Goal: Navigation & Orientation: Find specific page/section

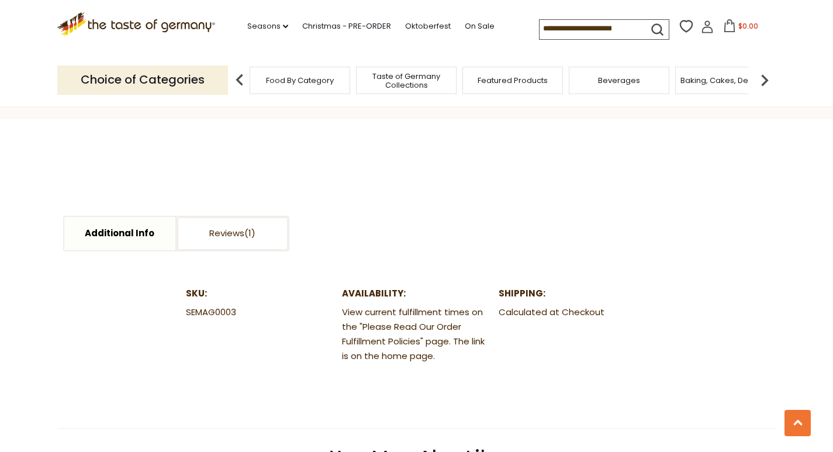
scroll to position [468, 0]
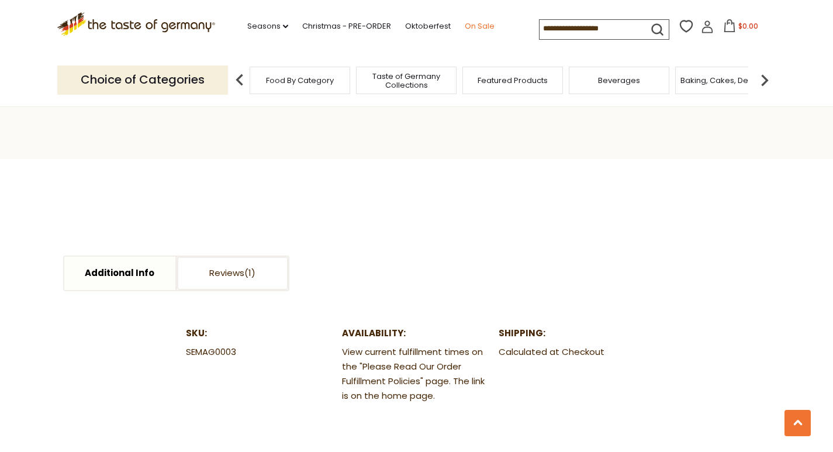
click at [468, 27] on link "On Sale" at bounding box center [480, 26] width 30 height 13
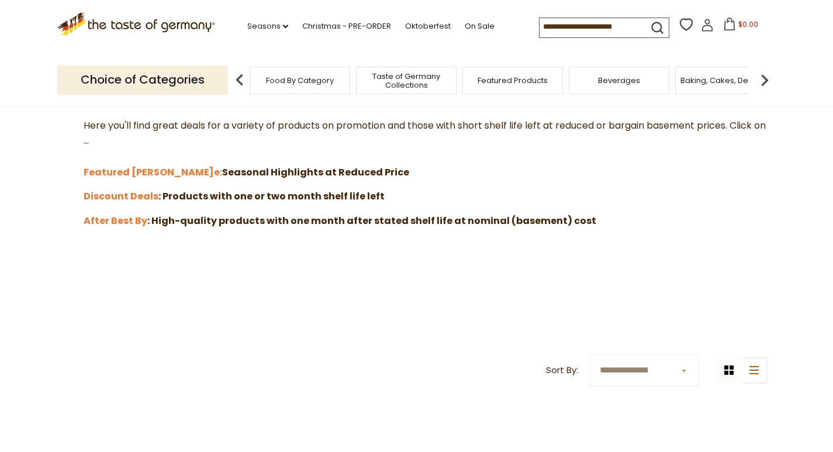
scroll to position [292, 0]
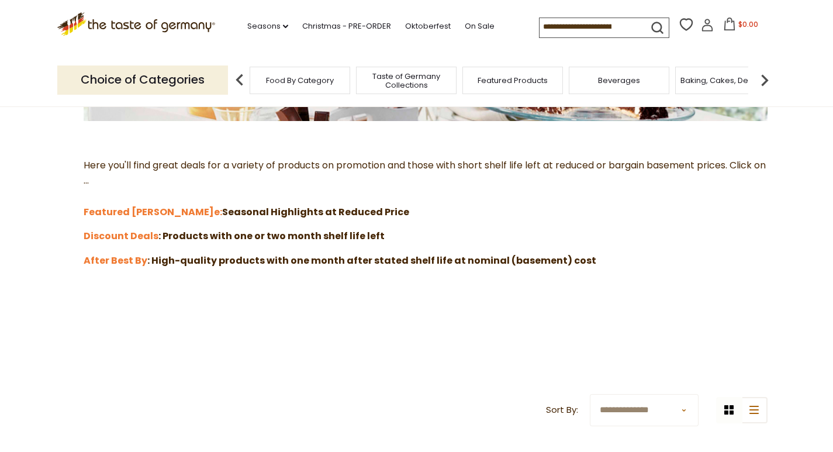
click at [702, 30] on icon at bounding box center [707, 25] width 13 height 13
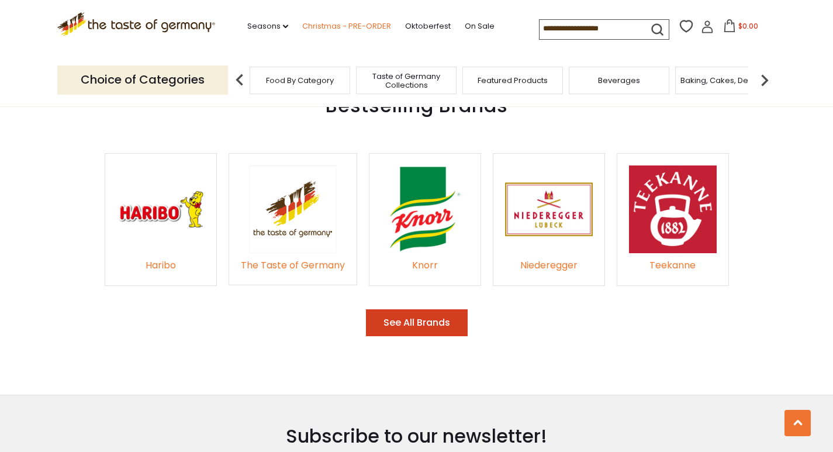
scroll to position [1753, 0]
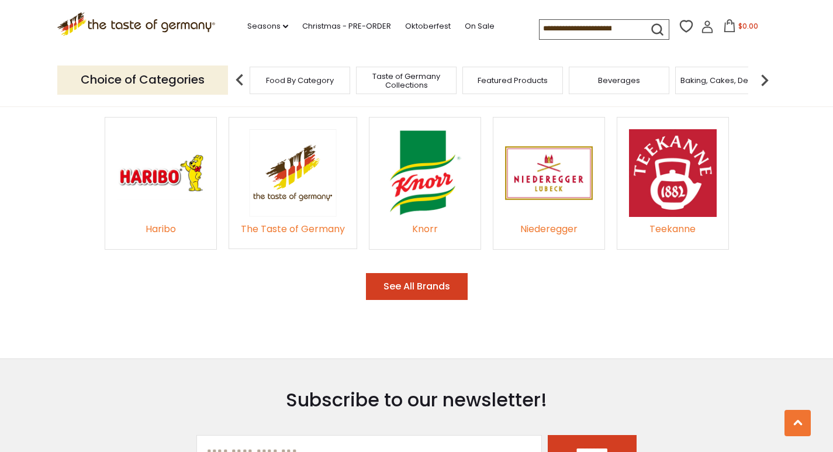
click at [297, 182] on img at bounding box center [293, 172] width 88 height 87
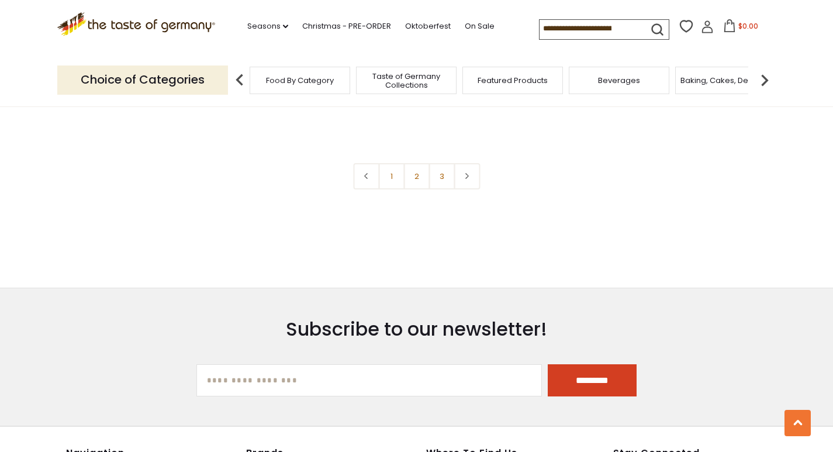
scroll to position [2688, 0]
click at [416, 178] on link "2" at bounding box center [416, 175] width 26 height 26
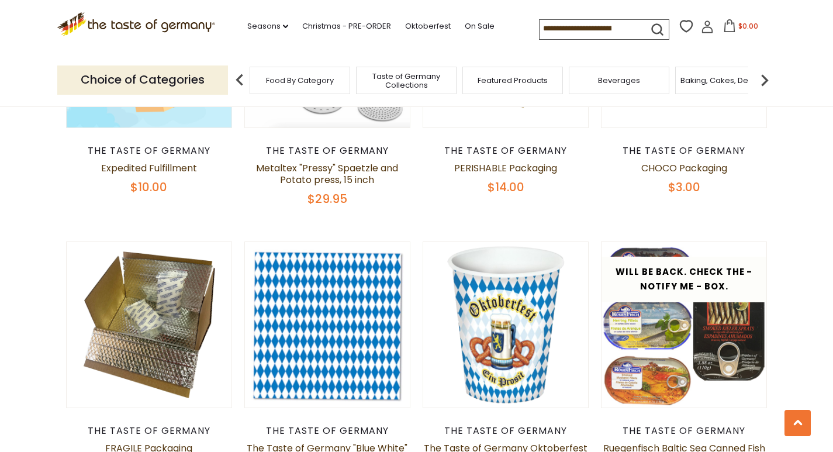
scroll to position [2549, 0]
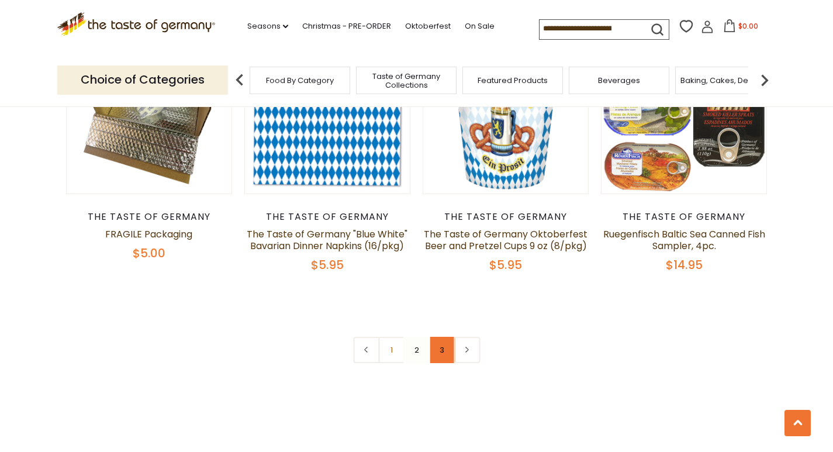
click at [441, 337] on link "3" at bounding box center [441, 350] width 26 height 26
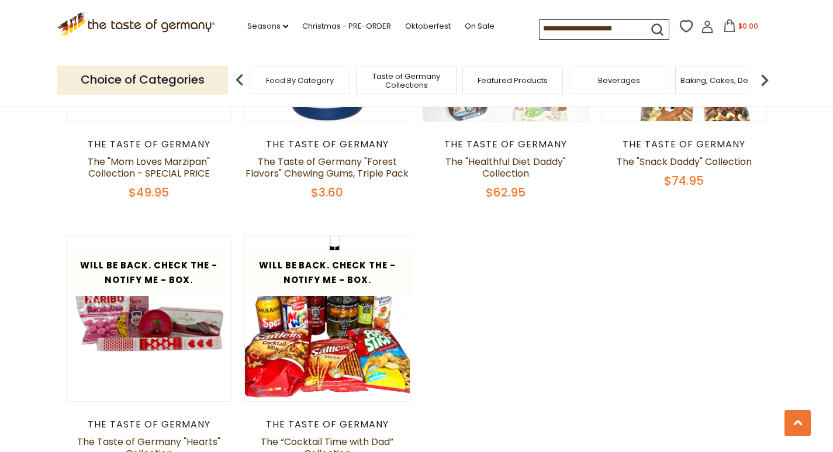
scroll to position [1380, 0]
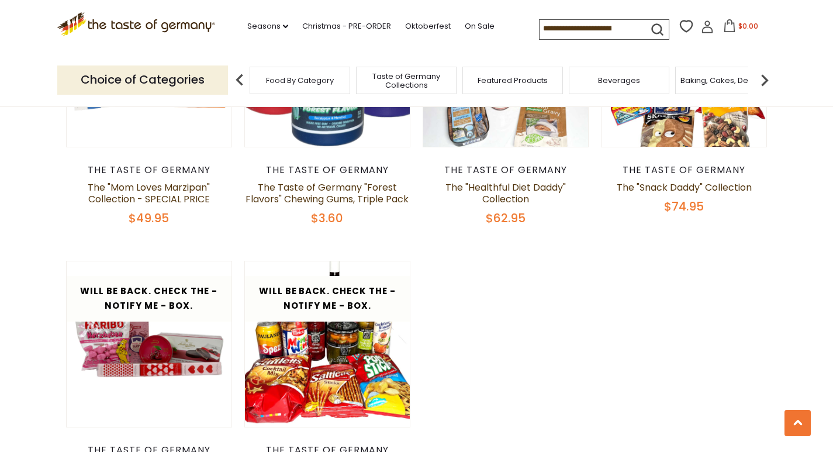
click at [320, 86] on div "Food By Category" at bounding box center [300, 80] width 101 height 27
click at [598, 33] on input at bounding box center [588, 28] width 99 height 16
click at [659, 29] on icon "submit" at bounding box center [657, 30] width 16 height 16
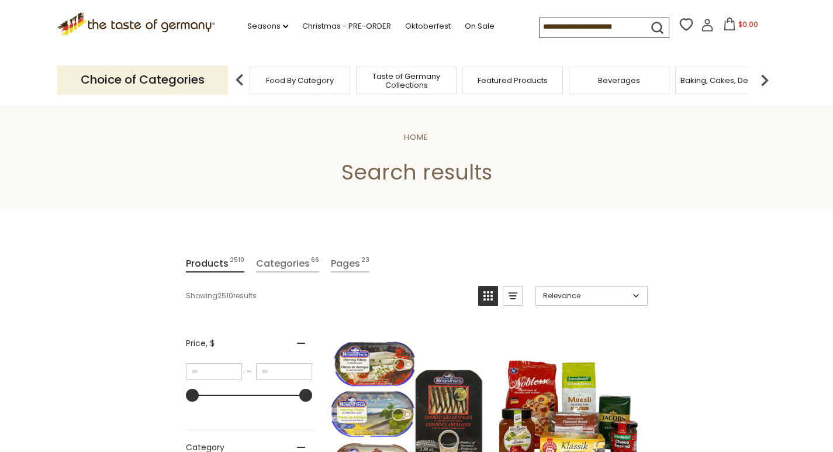
click at [628, 33] on input at bounding box center [588, 26] width 99 height 16
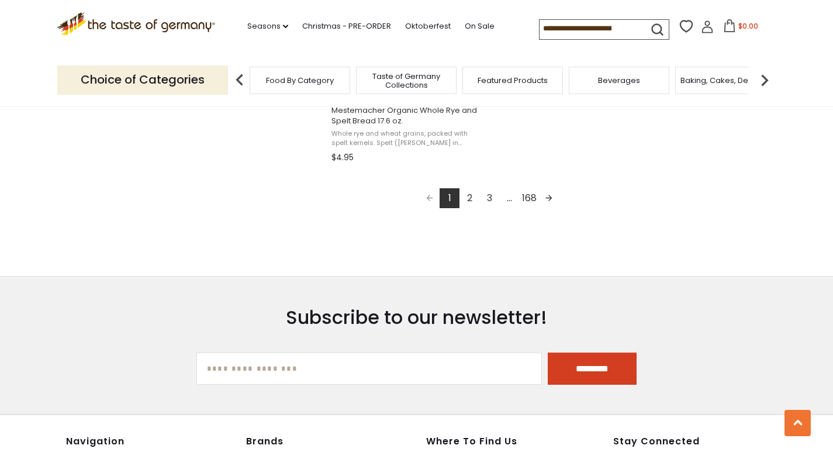
scroll to position [2221, 0]
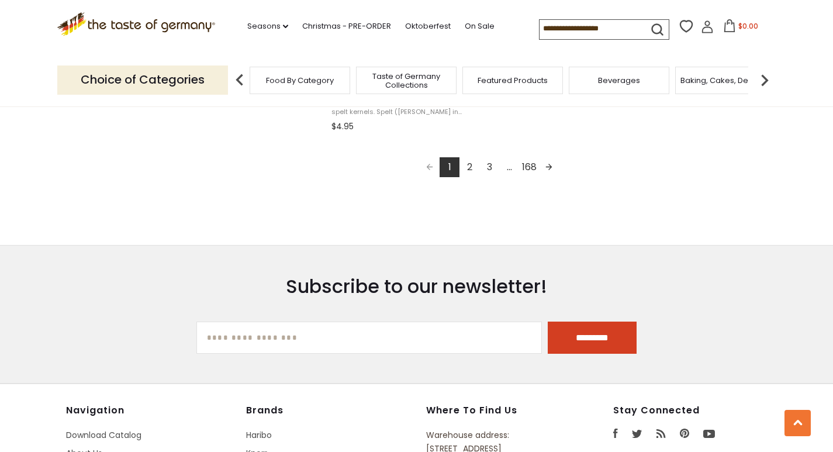
click at [176, 79] on p "Choice of Categories" at bounding box center [142, 79] width 171 height 29
click at [295, 77] on span "Food By Category" at bounding box center [300, 80] width 68 height 9
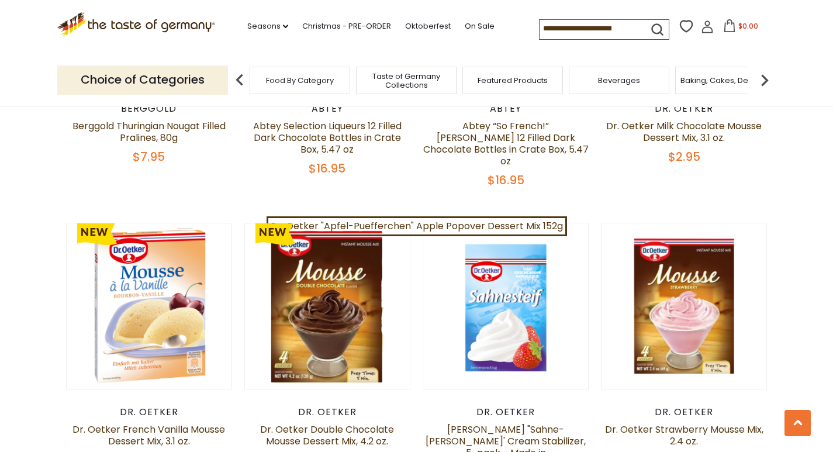
scroll to position [935, 0]
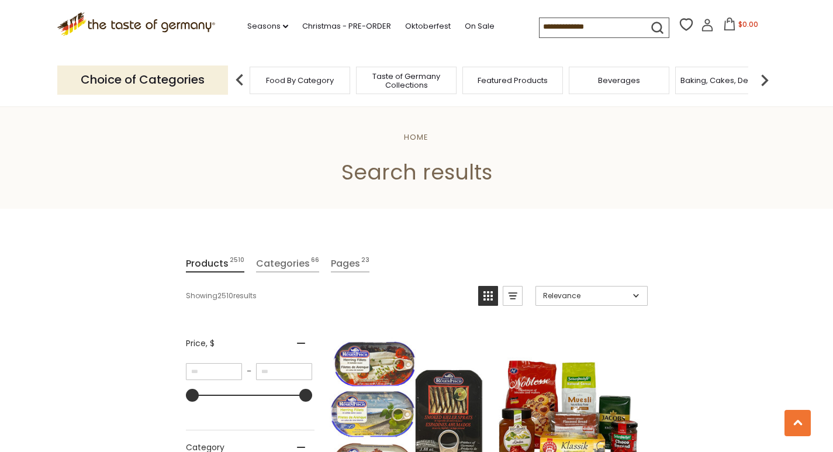
scroll to position [2221, 0]
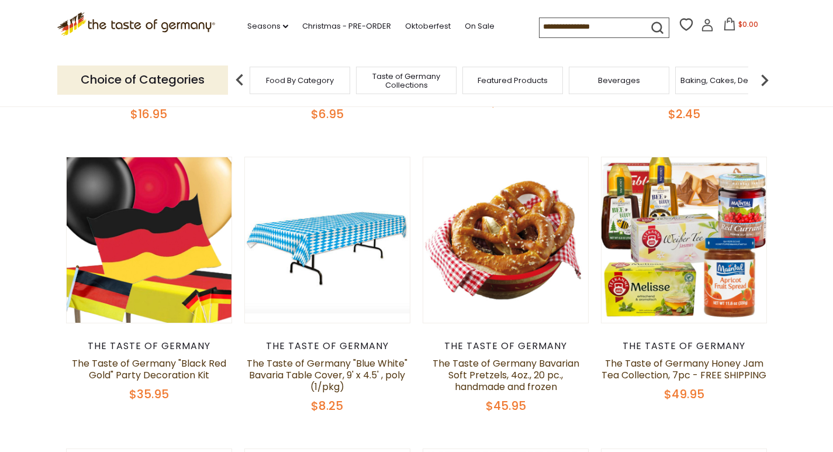
scroll to position [2983, 0]
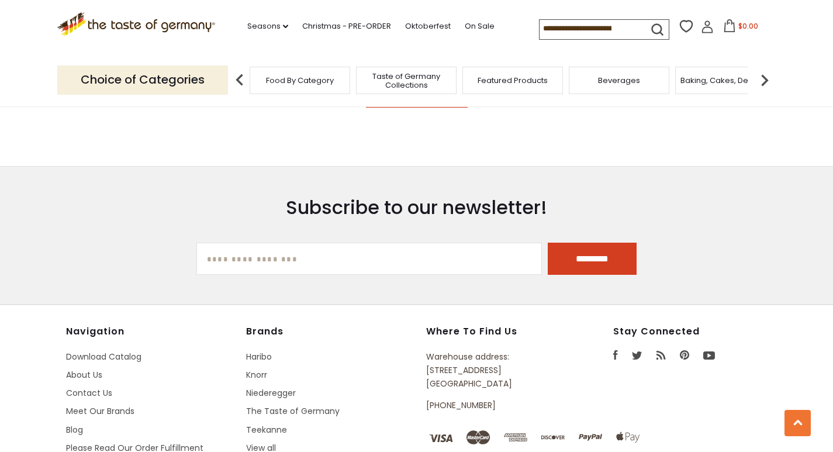
scroll to position [1874, 0]
